Goal: Task Accomplishment & Management: Manage account settings

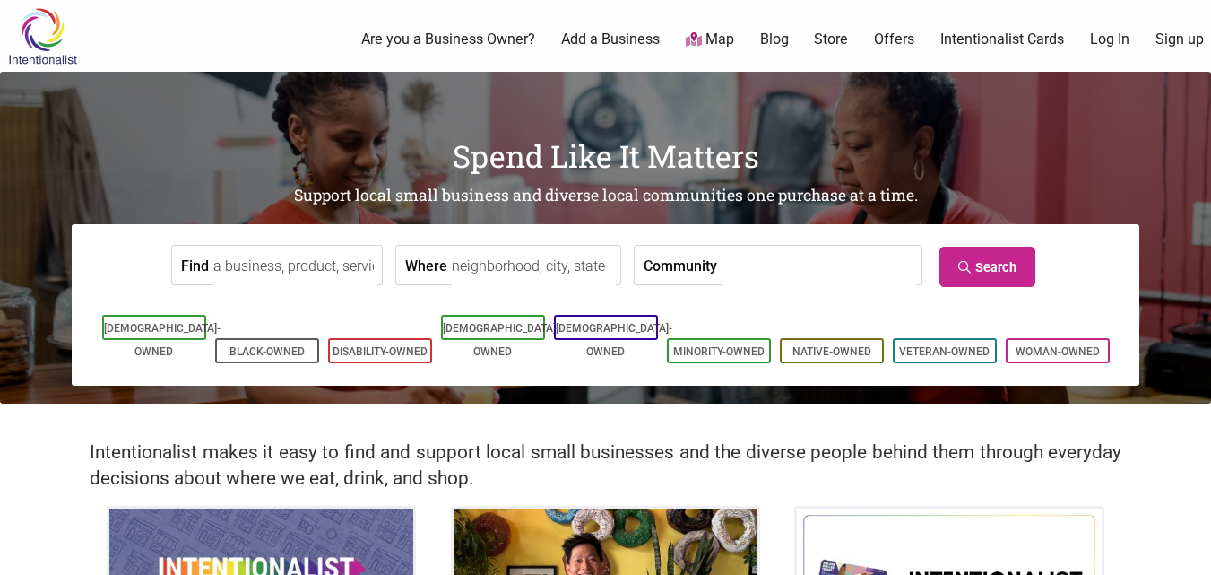
click at [1181, 43] on link "Sign up" at bounding box center [1180, 40] width 48 height 20
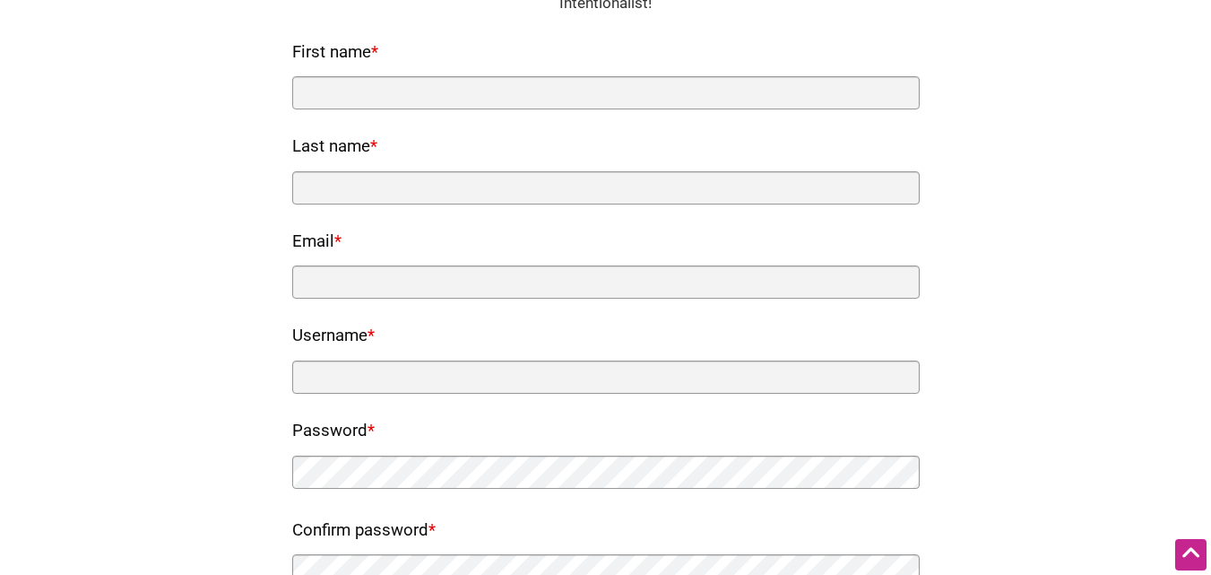
scroll to position [179, 0]
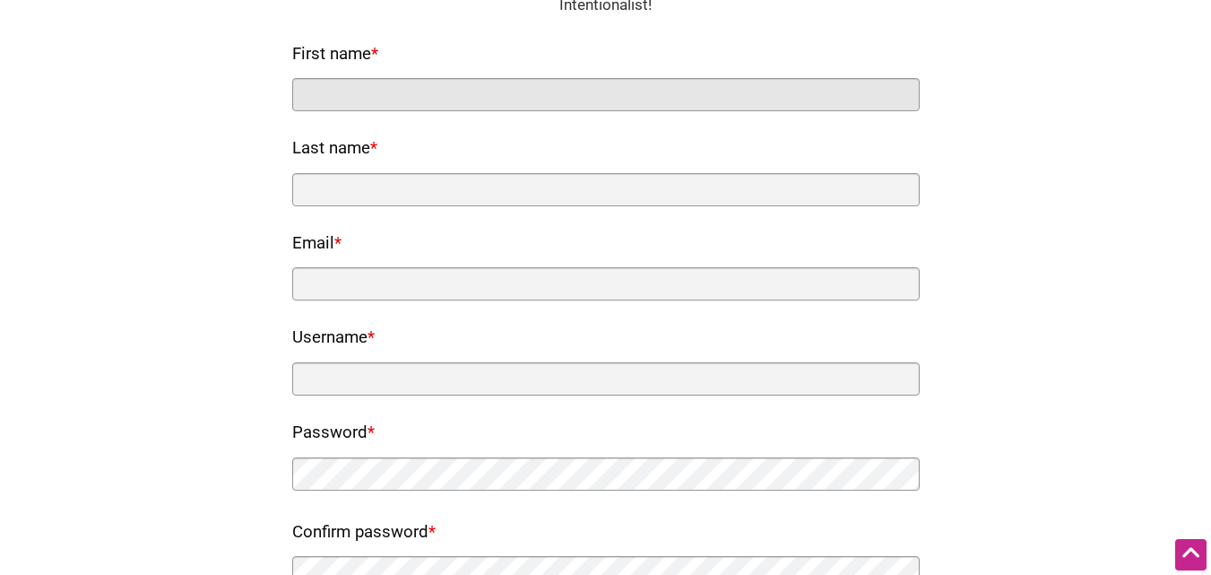
click at [512, 92] on input "First name *" at bounding box center [606, 94] width 628 height 33
type input "Kali"
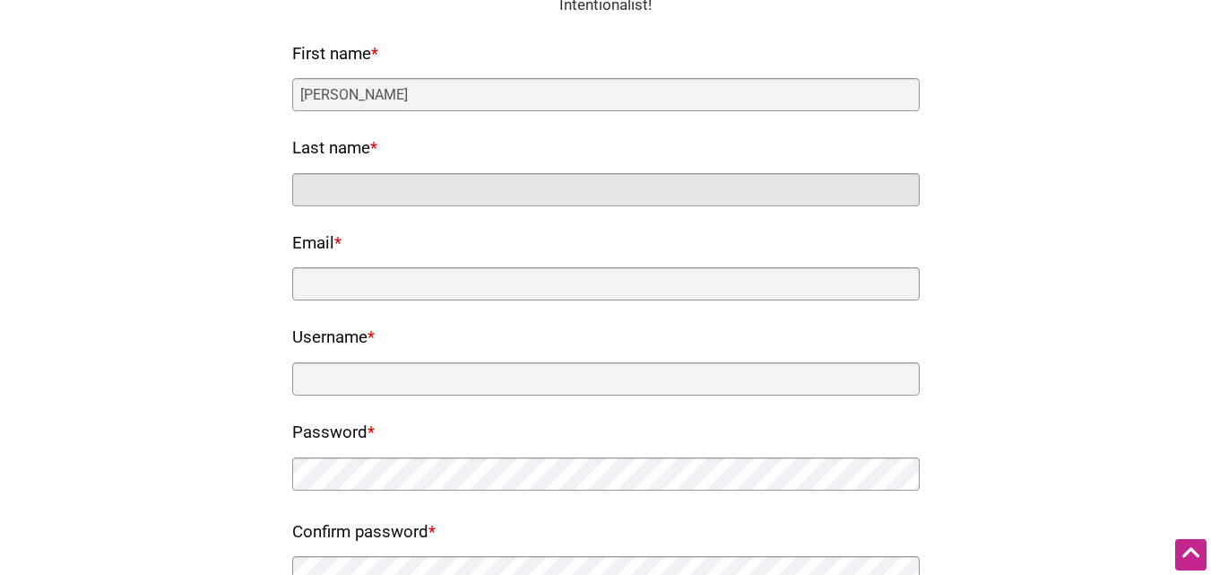
click at [421, 204] on input "Last name *" at bounding box center [606, 189] width 628 height 33
type input "Packaging"
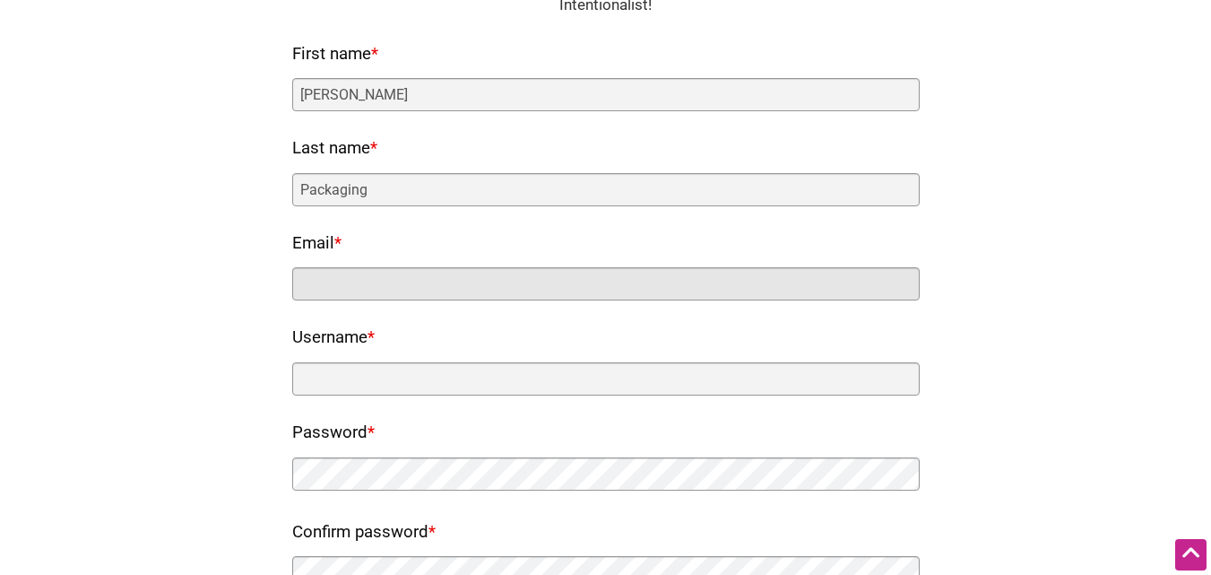
click at [371, 290] on input "Email *" at bounding box center [606, 283] width 628 height 33
type input "packagingkali@gmail.com"
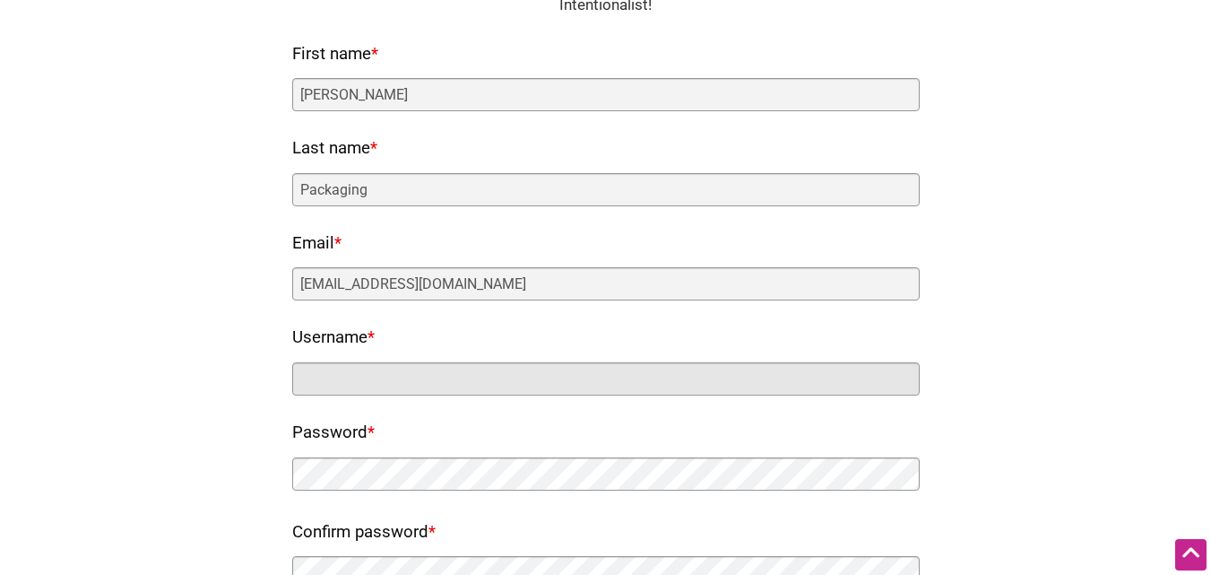
click at [401, 386] on input "Username *" at bounding box center [606, 378] width 628 height 33
click at [412, 386] on input "Kali" at bounding box center [606, 378] width 628 height 33
paste input "Packaging"
click at [412, 386] on input "Kali" at bounding box center [606, 378] width 628 height 33
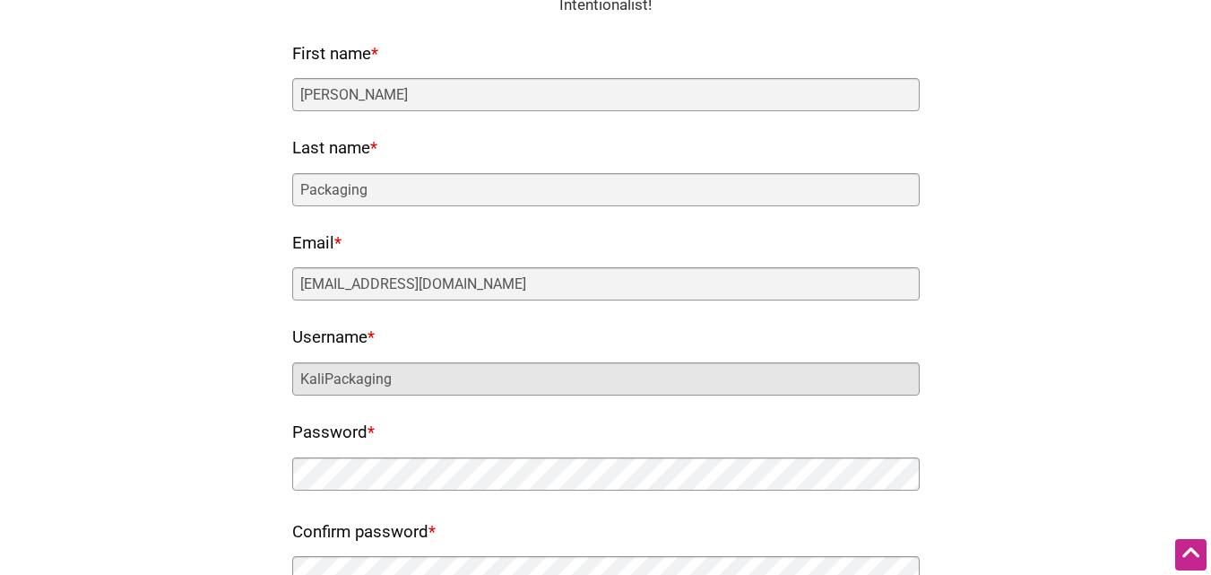
type input "KaliPackaging"
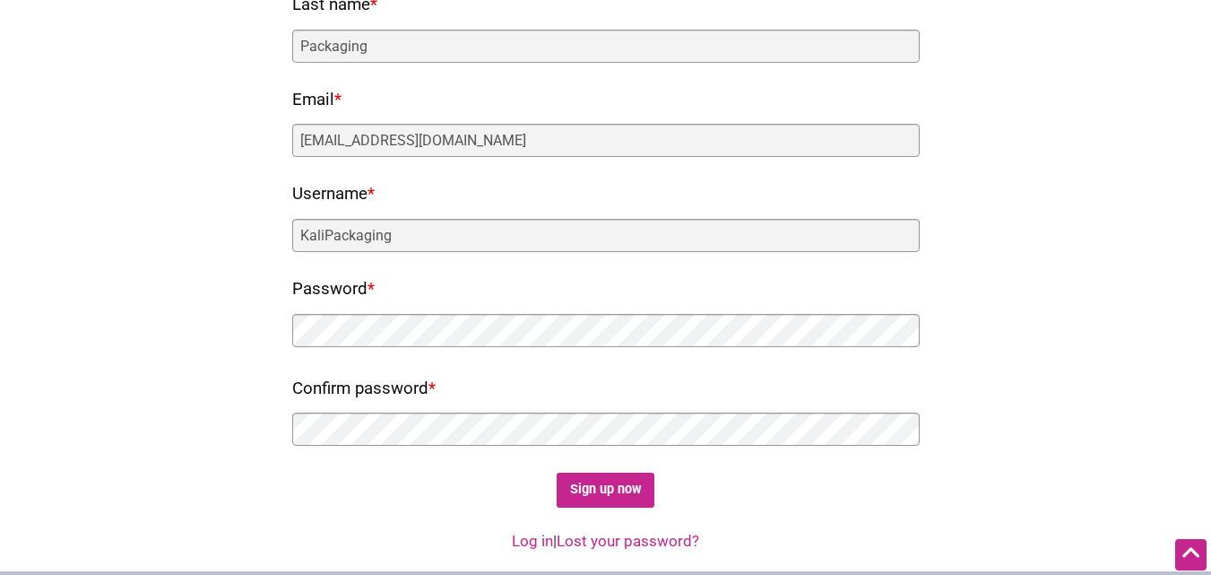
scroll to position [359, 0]
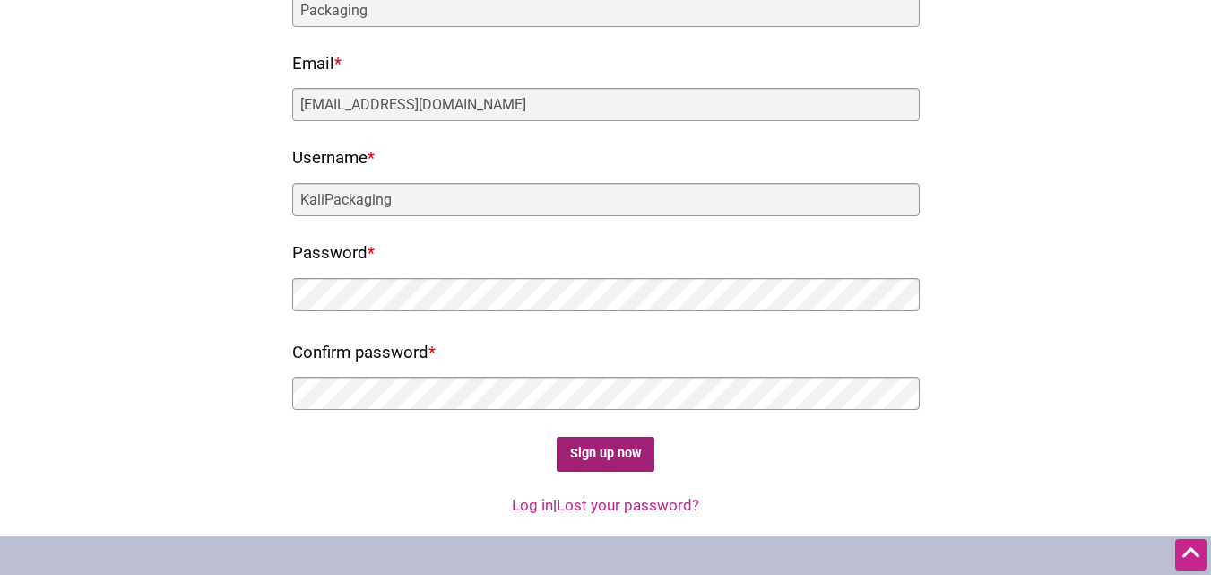
click at [621, 449] on input "Sign up now" at bounding box center [606, 454] width 98 height 35
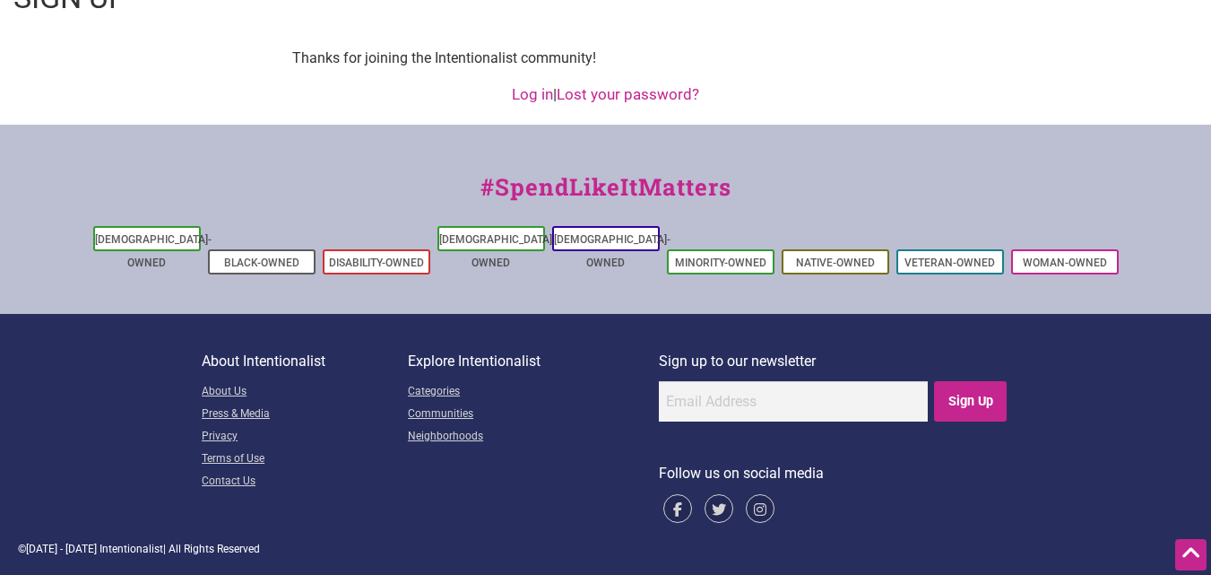
scroll to position [0, 0]
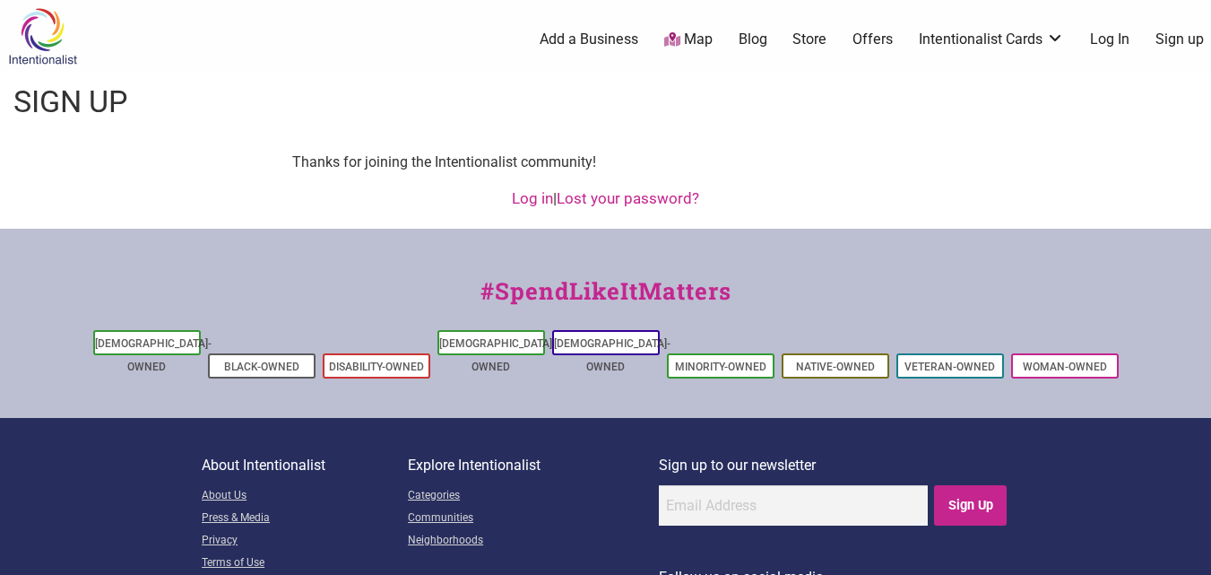
click at [534, 203] on link "Log in" at bounding box center [532, 198] width 41 height 18
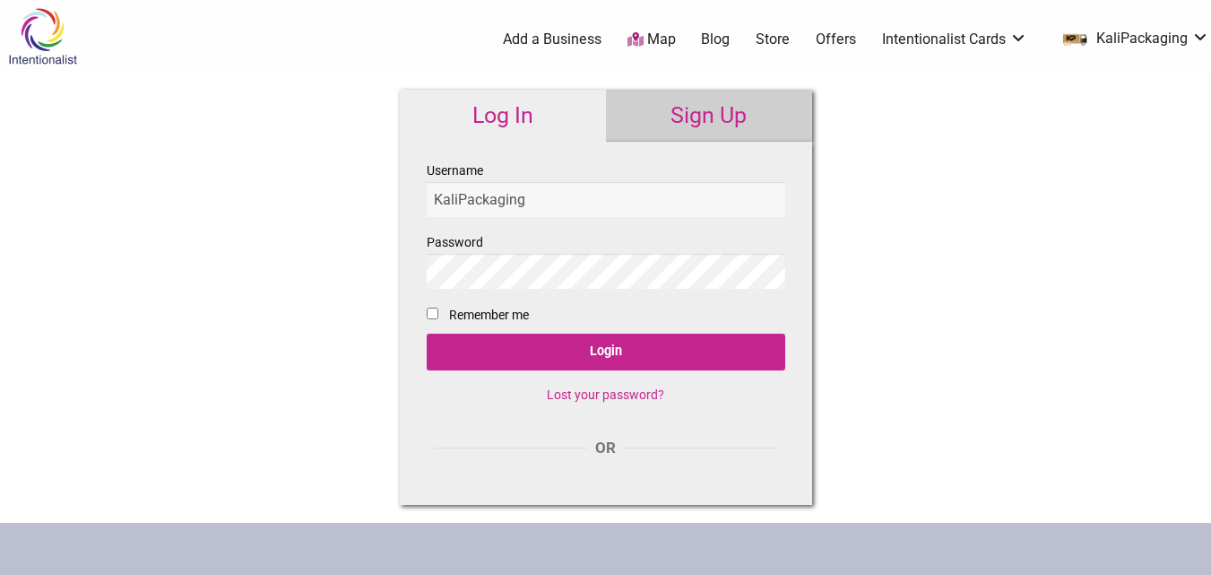
click at [439, 315] on fieldset "Username [PERSON_NAME] Password Remember me Login Lost your password?" at bounding box center [606, 290] width 359 height 260
click at [436, 317] on input "Remember me" at bounding box center [433, 314] width 12 height 12
checkbox input "true"
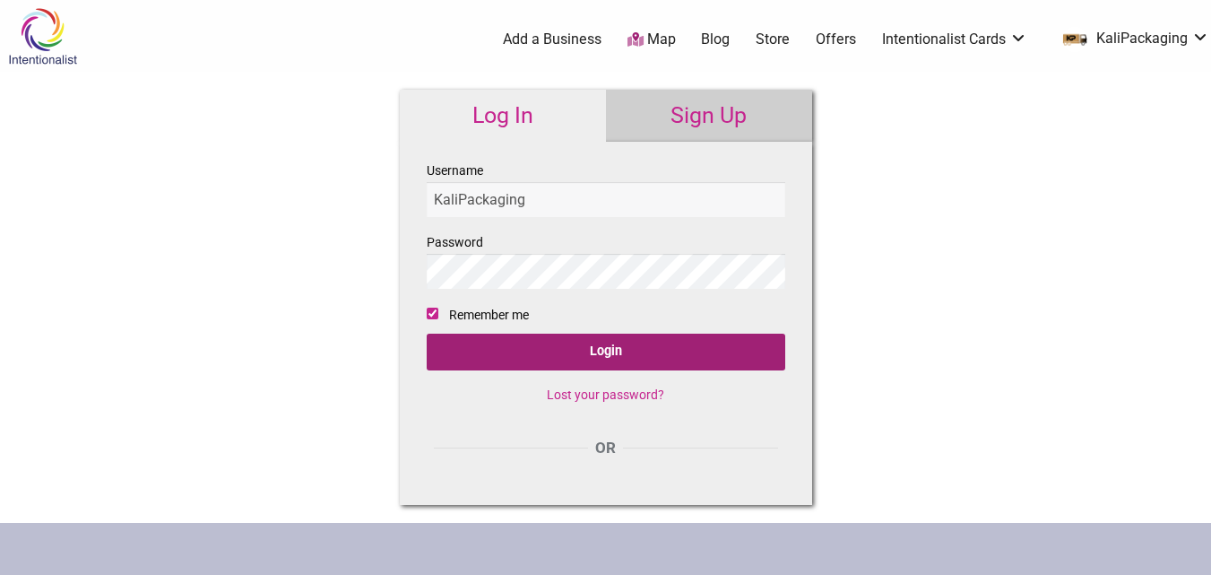
click at [522, 355] on input "Login" at bounding box center [606, 352] width 359 height 37
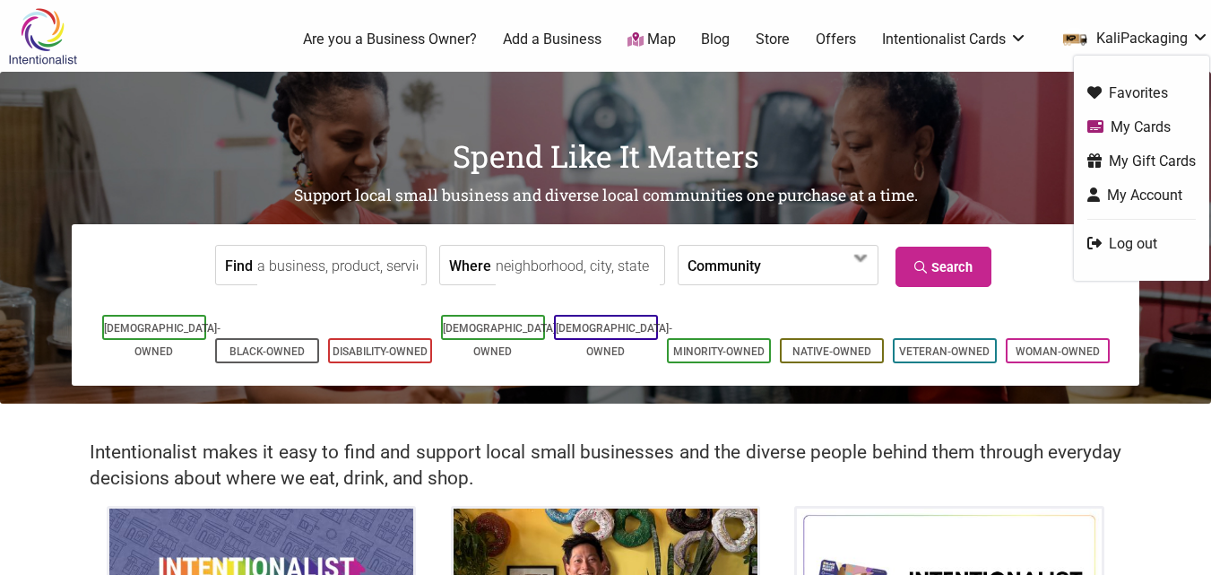
click at [1150, 42] on link "KaliPackaging" at bounding box center [1132, 39] width 156 height 32
click at [1134, 126] on link "My Cards" at bounding box center [1142, 127] width 108 height 21
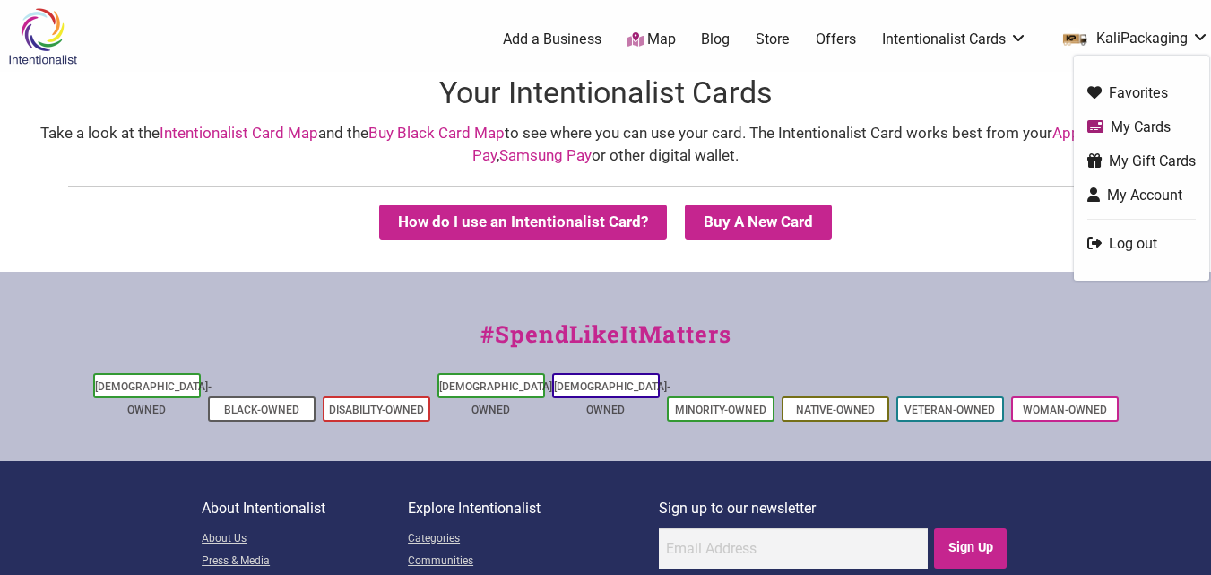
click at [1128, 190] on link "My Account" at bounding box center [1142, 195] width 108 height 21
